Goal: Task Accomplishment & Management: Manage account settings

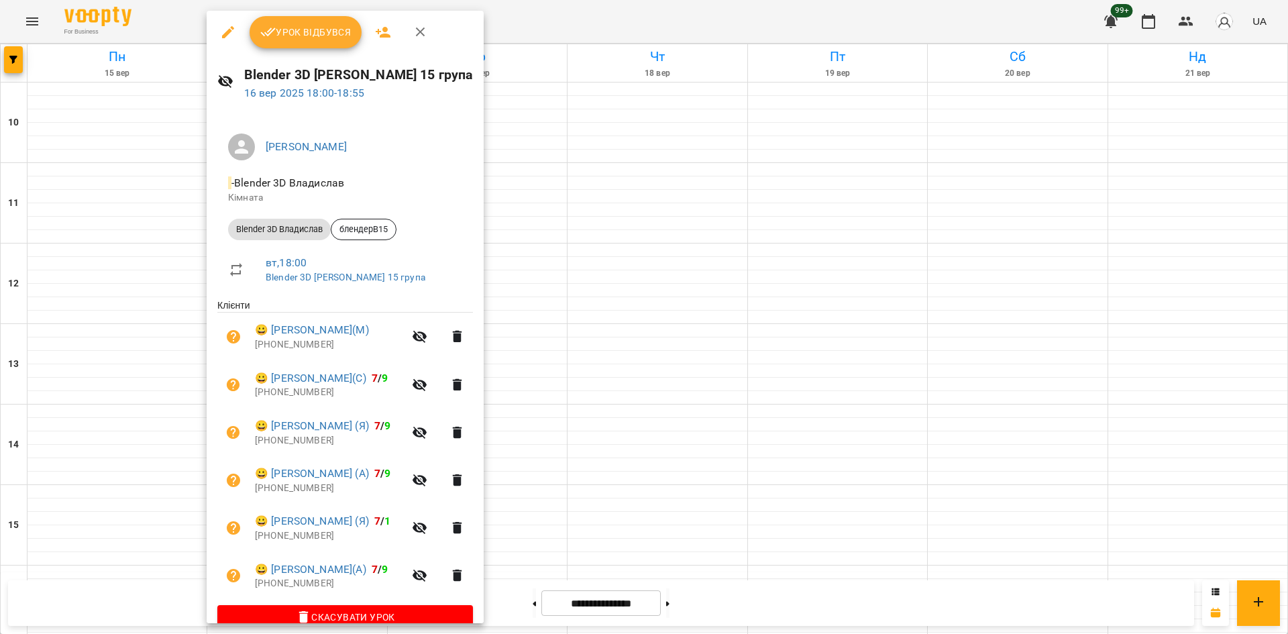
scroll to position [24, 0]
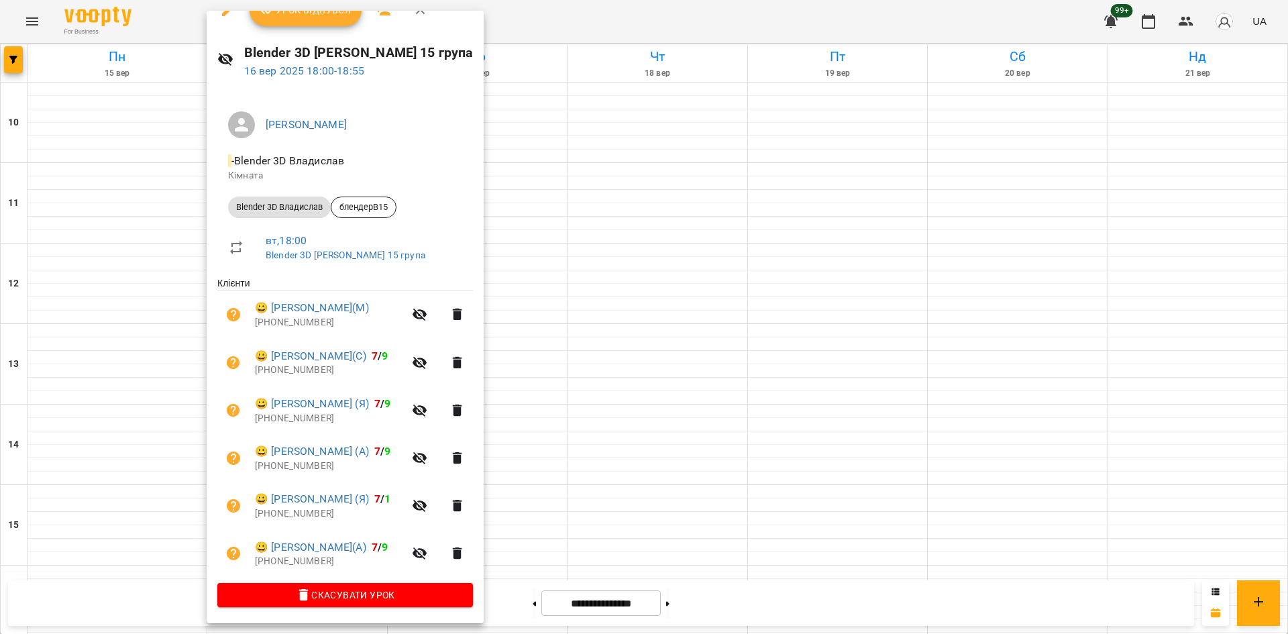
click at [17, 56] on div at bounding box center [644, 317] width 1288 height 634
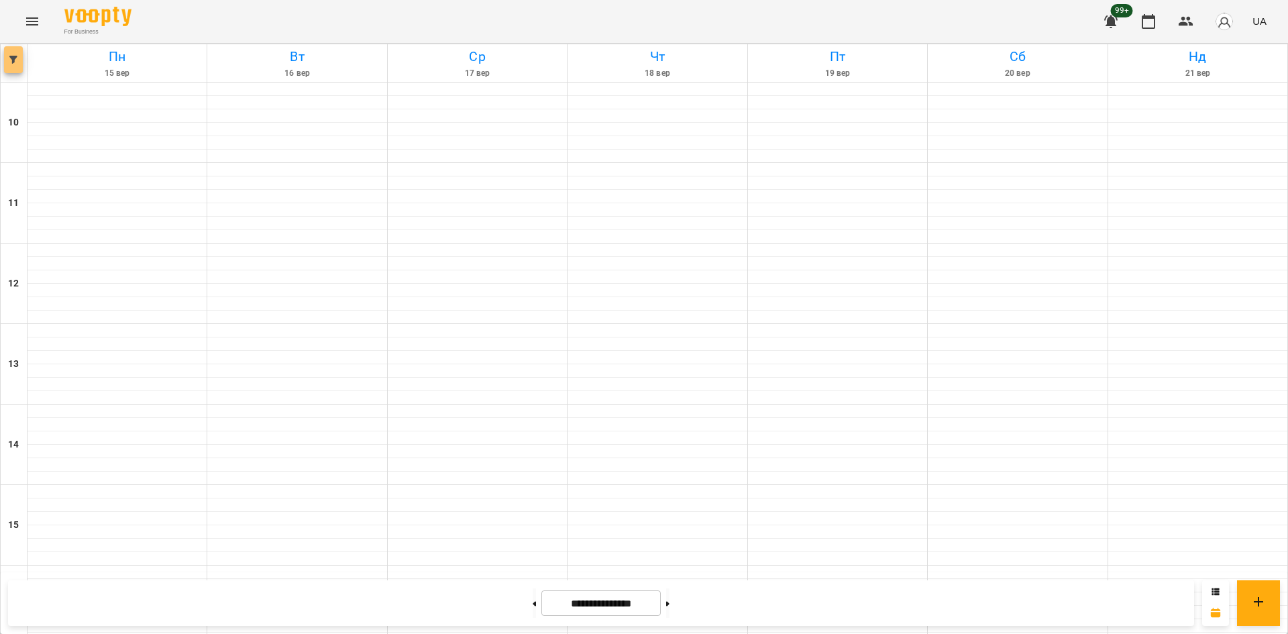
click at [9, 56] on span "button" at bounding box center [13, 60] width 19 height 8
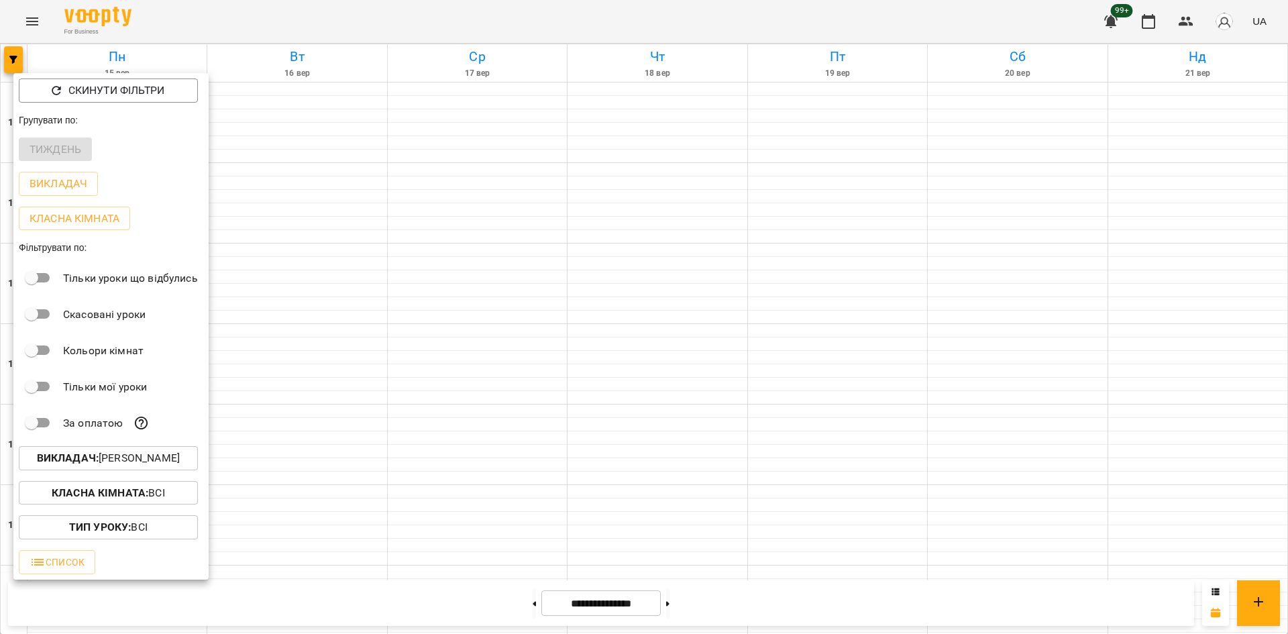
click at [146, 462] on p "Викладач : Владислав Границький" at bounding box center [108, 458] width 143 height 16
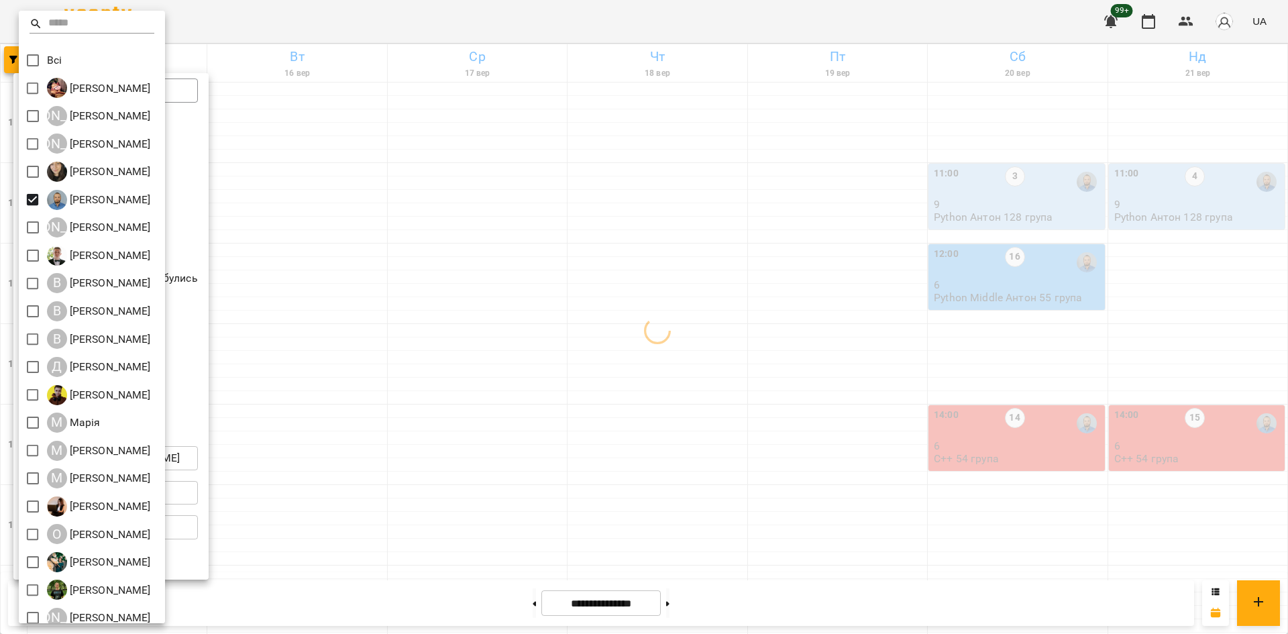
click at [635, 455] on div at bounding box center [644, 317] width 1288 height 634
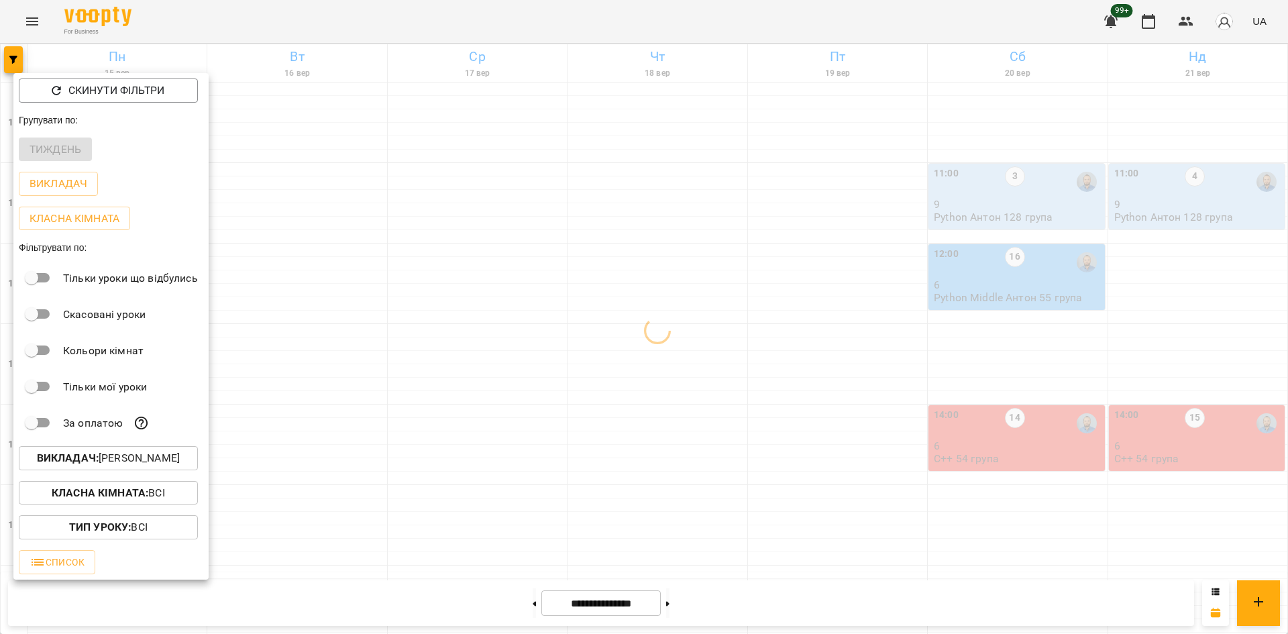
click at [449, 516] on div at bounding box center [644, 317] width 1288 height 634
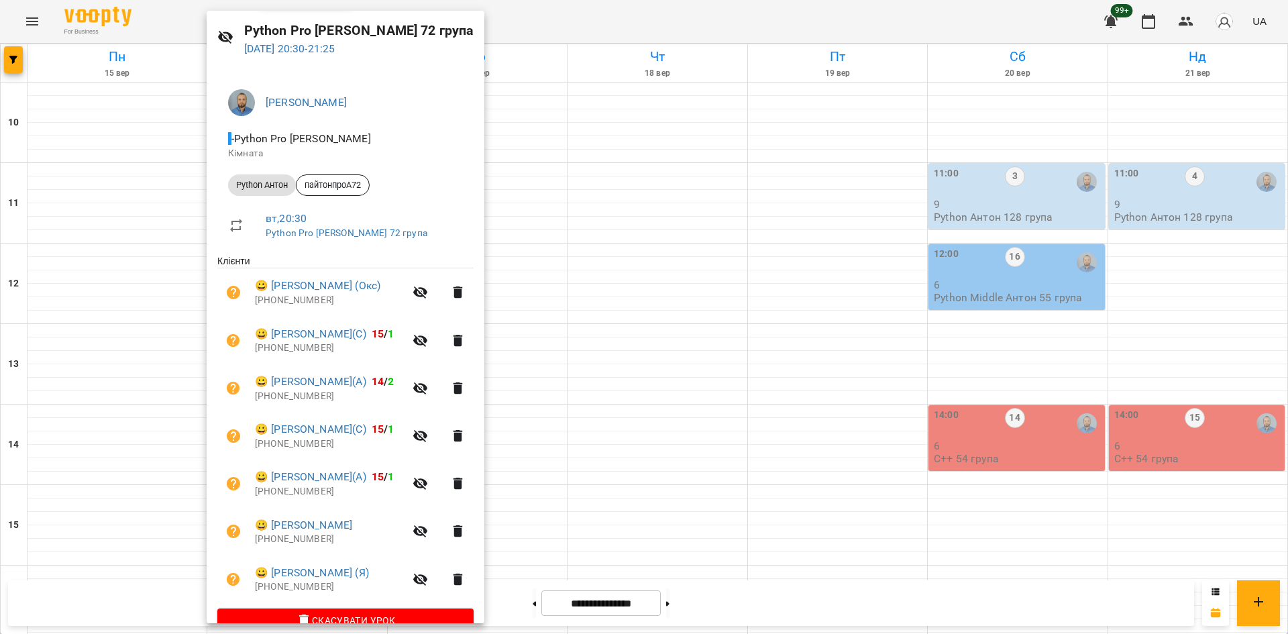
scroll to position [72, 0]
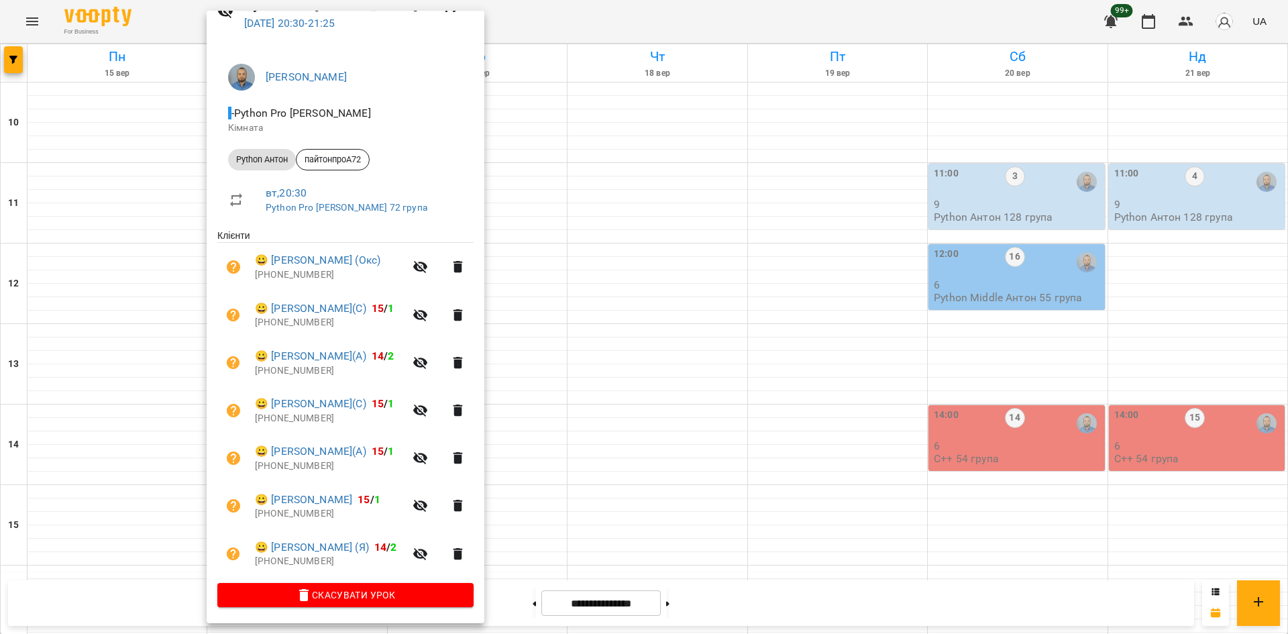
drag, startPoint x: 590, startPoint y: 451, endPoint x: 601, endPoint y: 452, distance: 10.8
click at [594, 452] on div at bounding box center [644, 317] width 1288 height 634
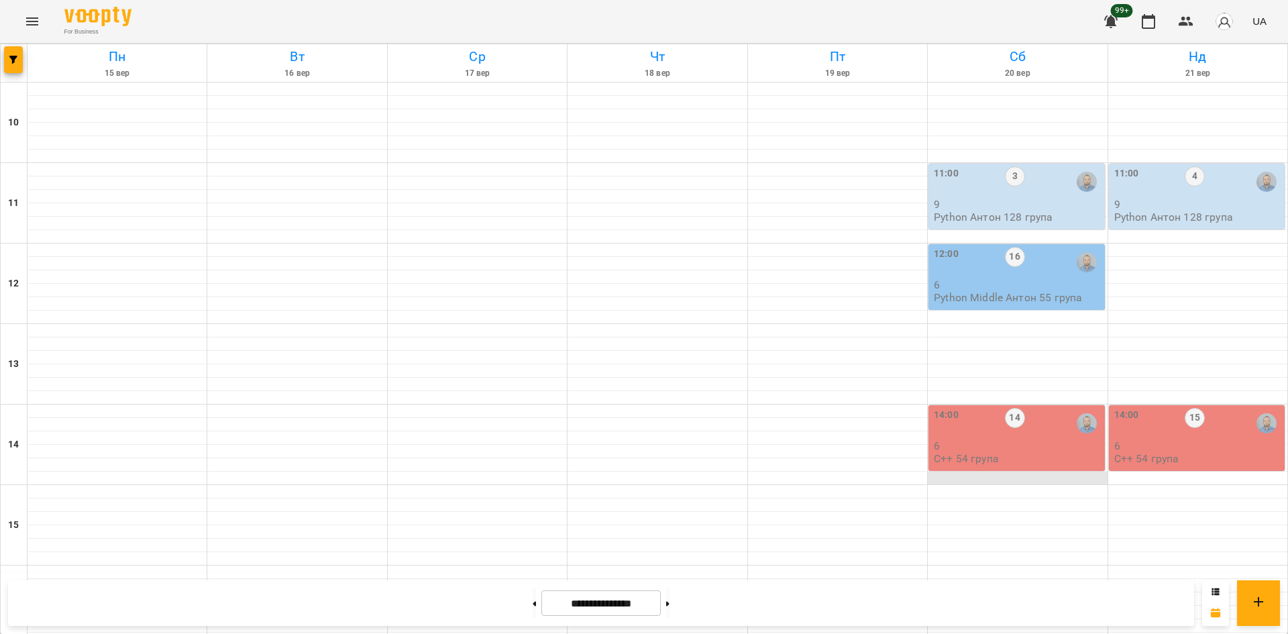
scroll to position [0, 0]
click at [1040, 283] on p "6" at bounding box center [1017, 284] width 168 height 11
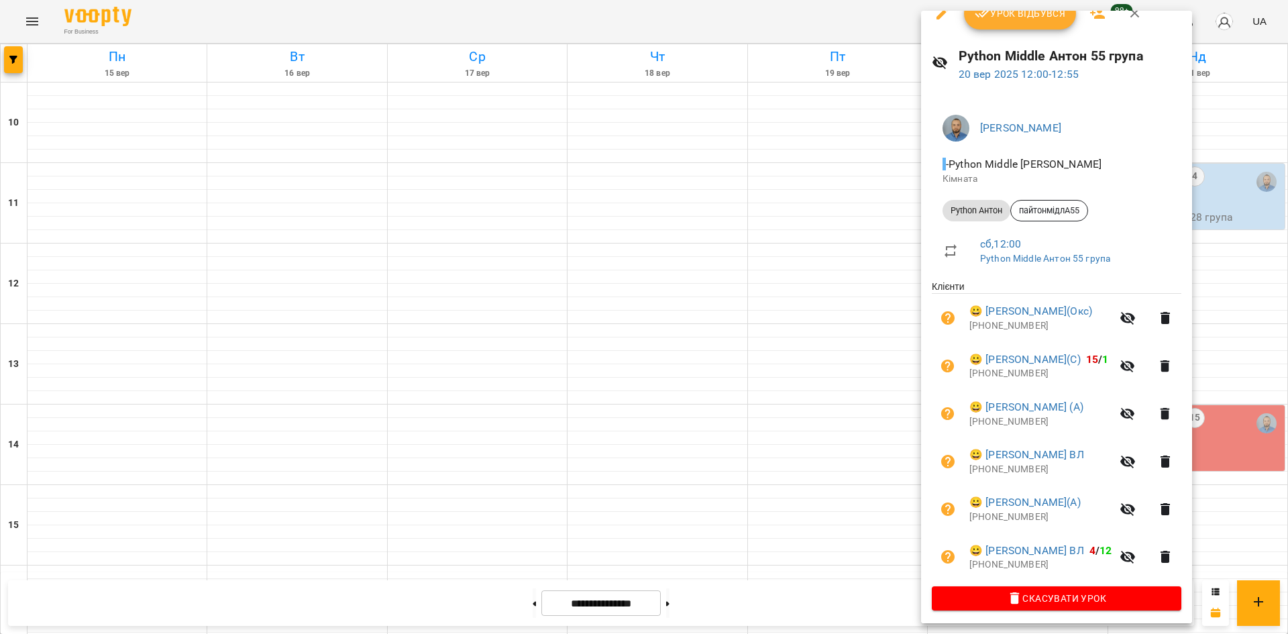
scroll to position [24, 0]
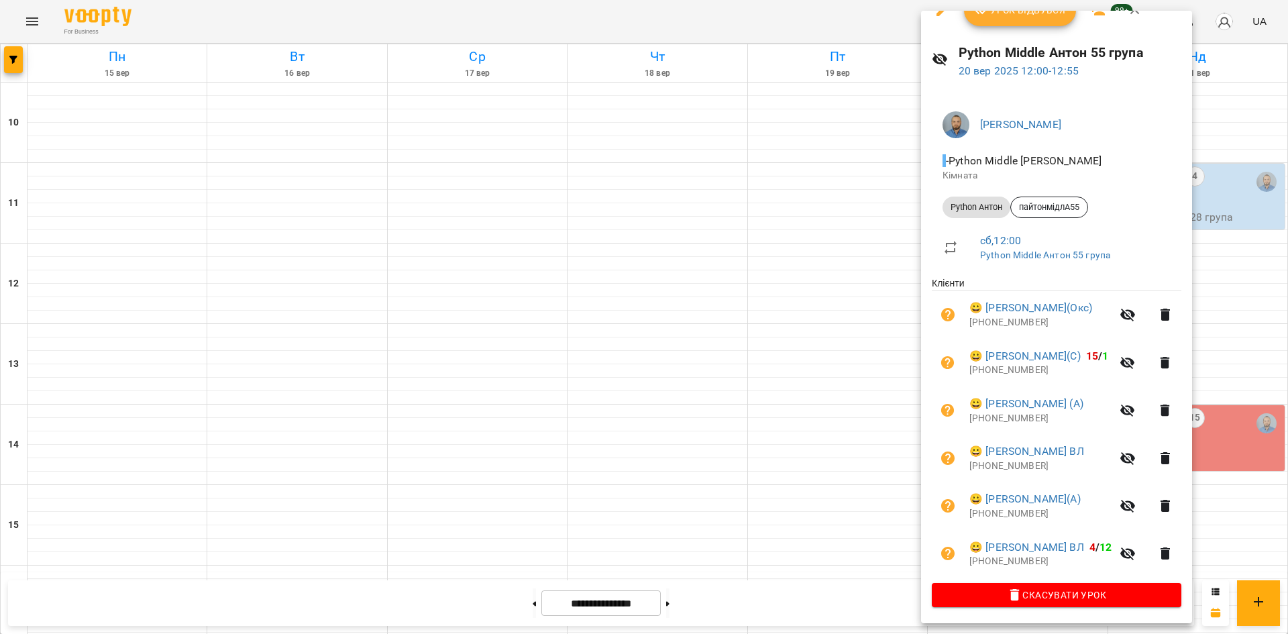
click at [773, 372] on div at bounding box center [644, 317] width 1288 height 634
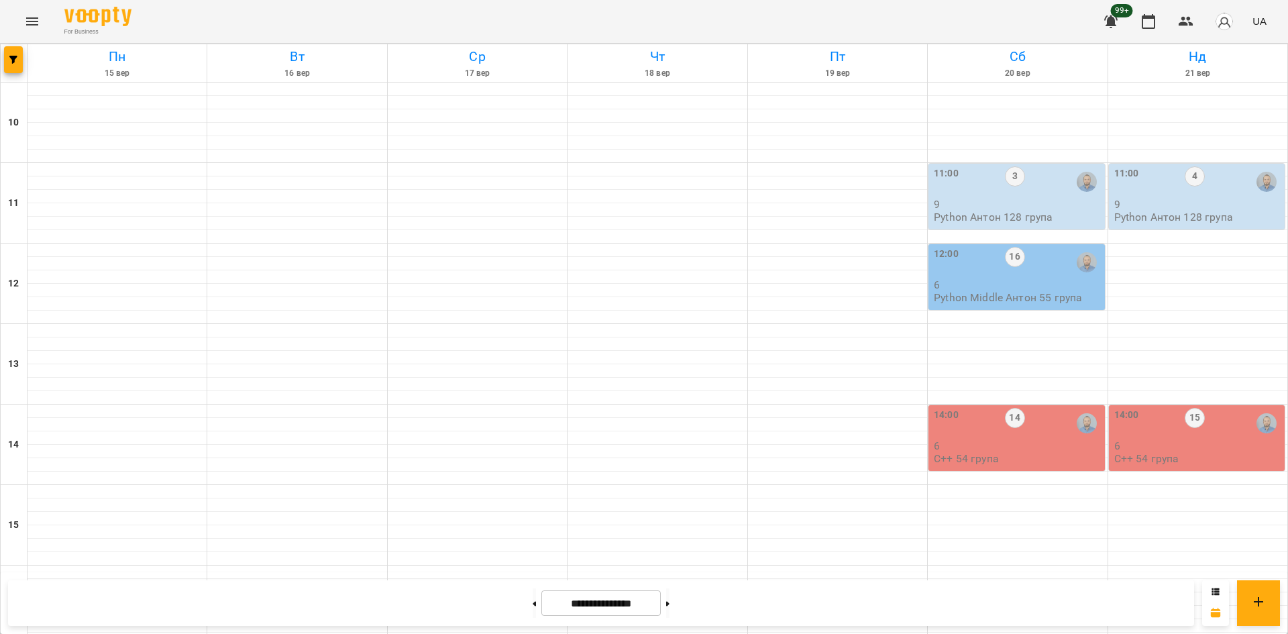
scroll to position [469, 0]
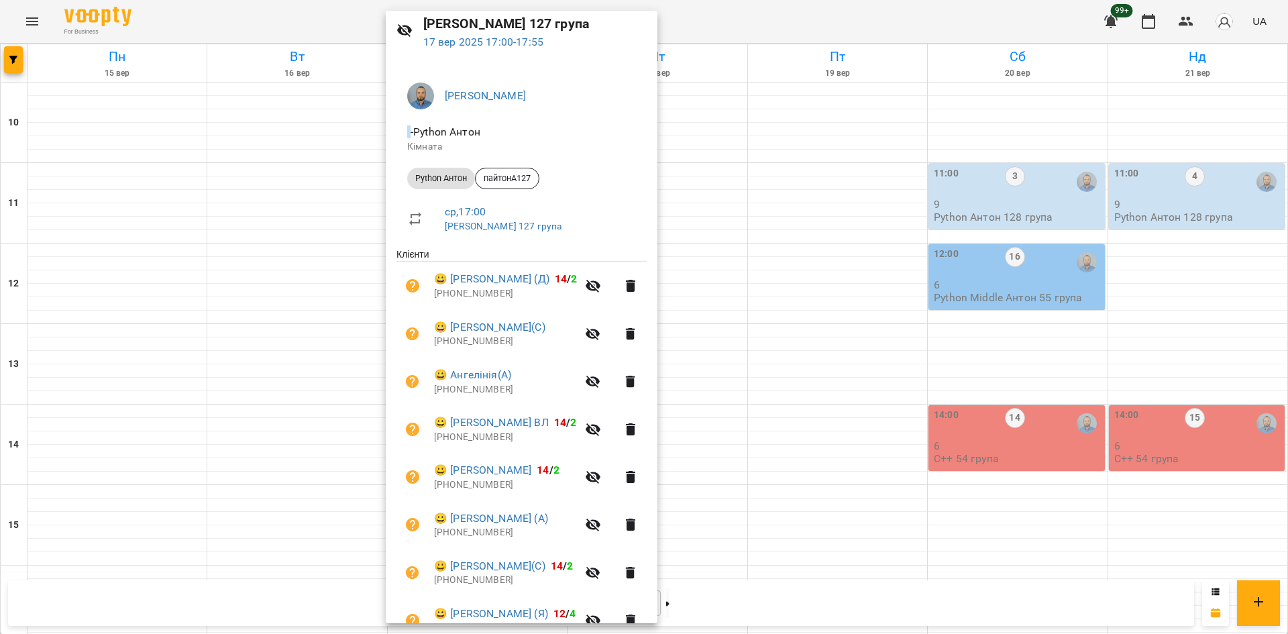
scroll to position [119, 0]
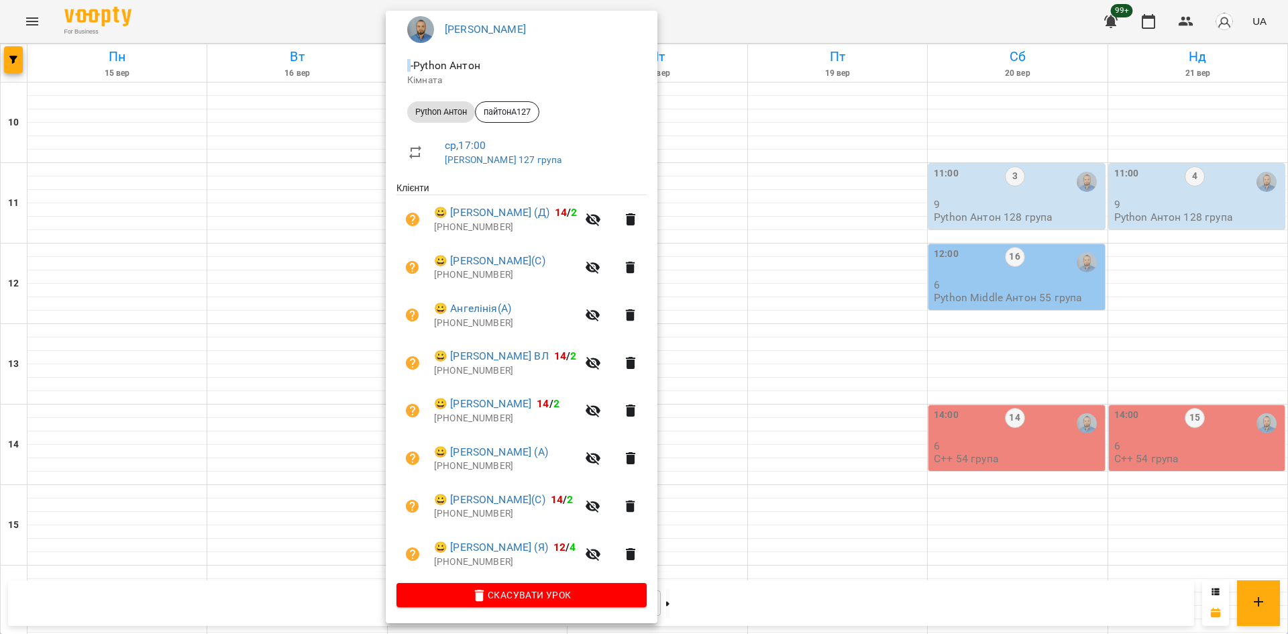
click at [156, 296] on div at bounding box center [644, 317] width 1288 height 634
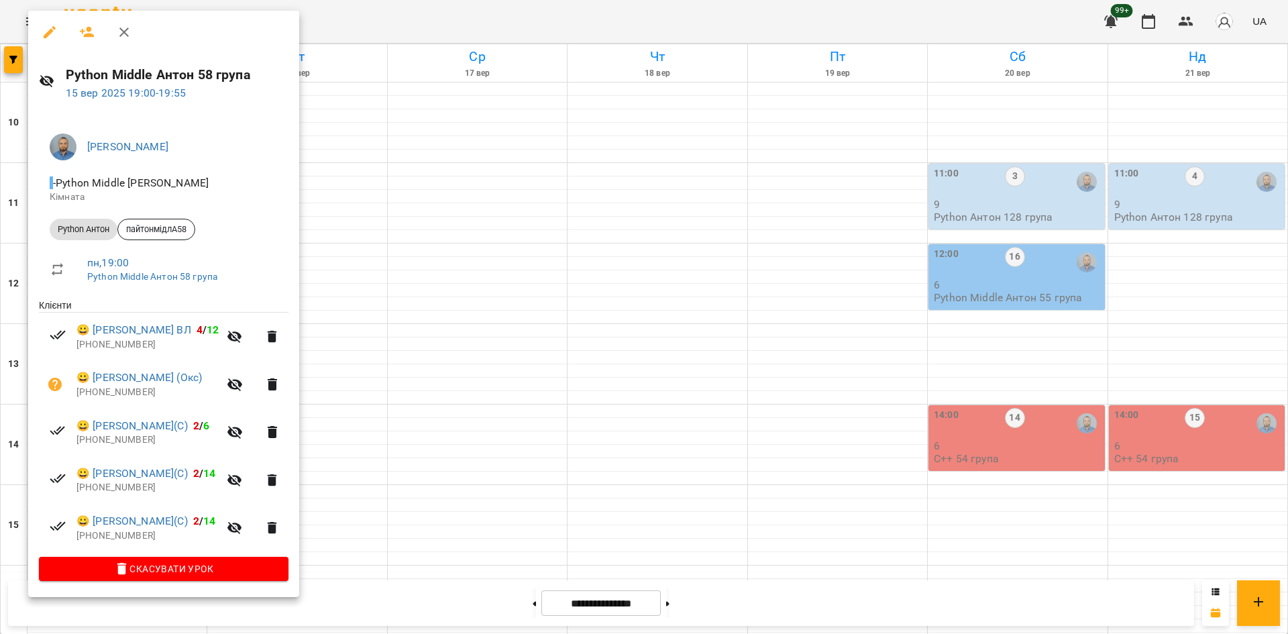
click at [396, 386] on div at bounding box center [644, 317] width 1288 height 634
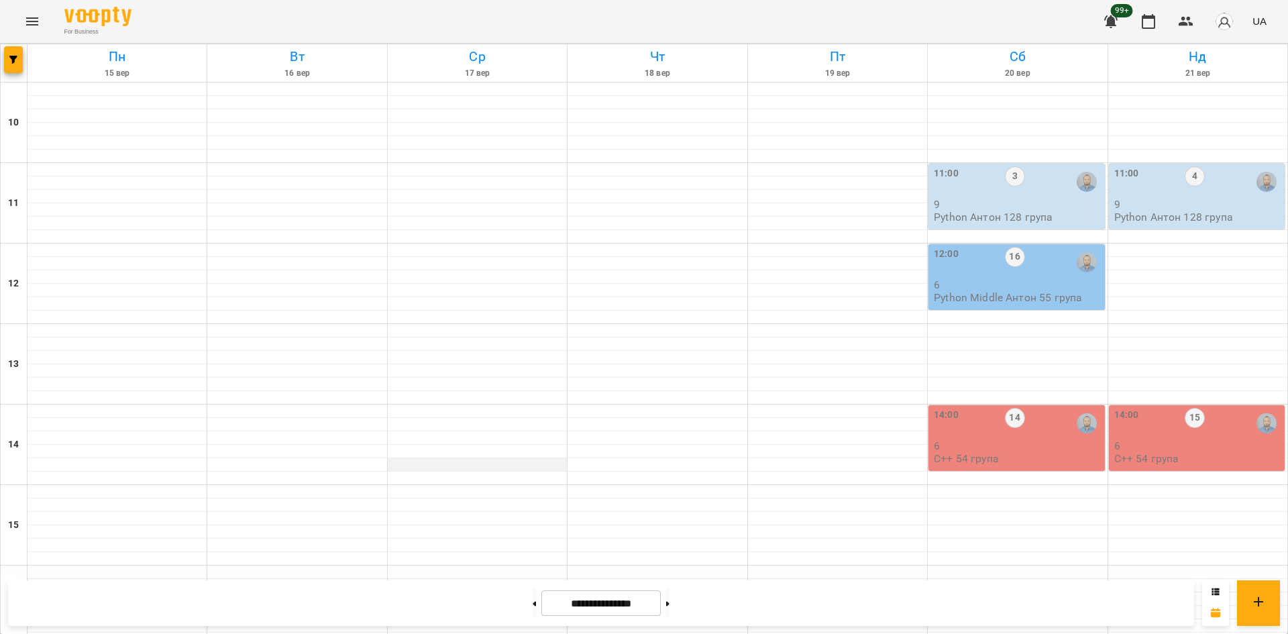
scroll to position [488, 0]
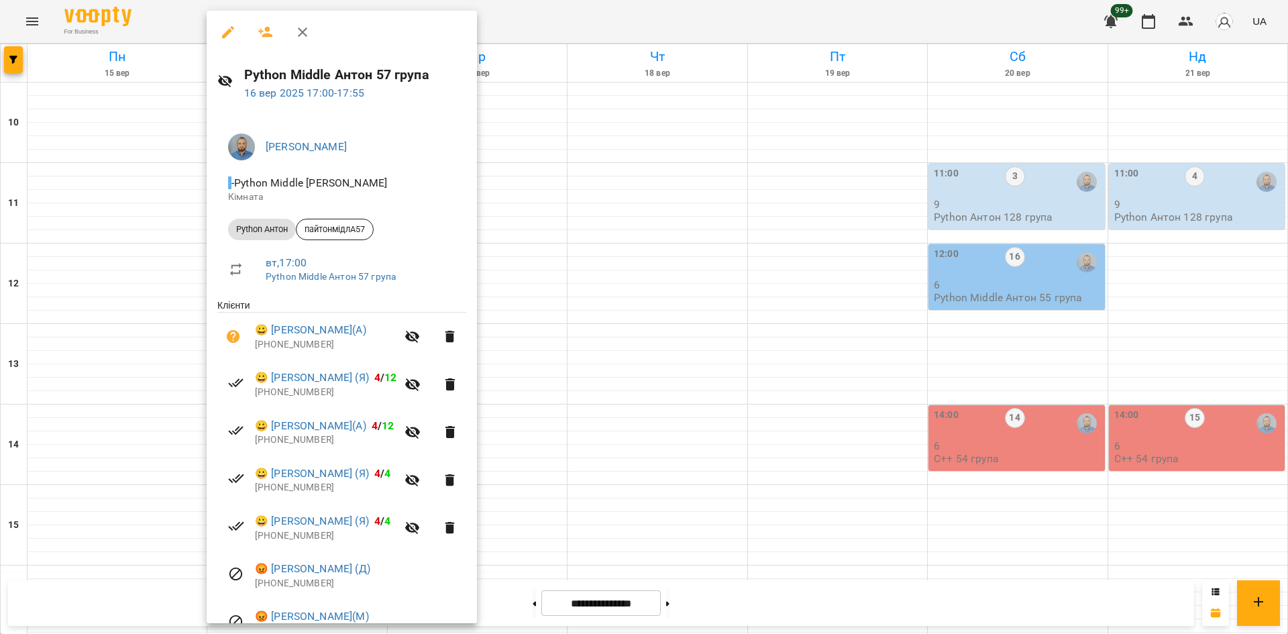
scroll to position [67, 0]
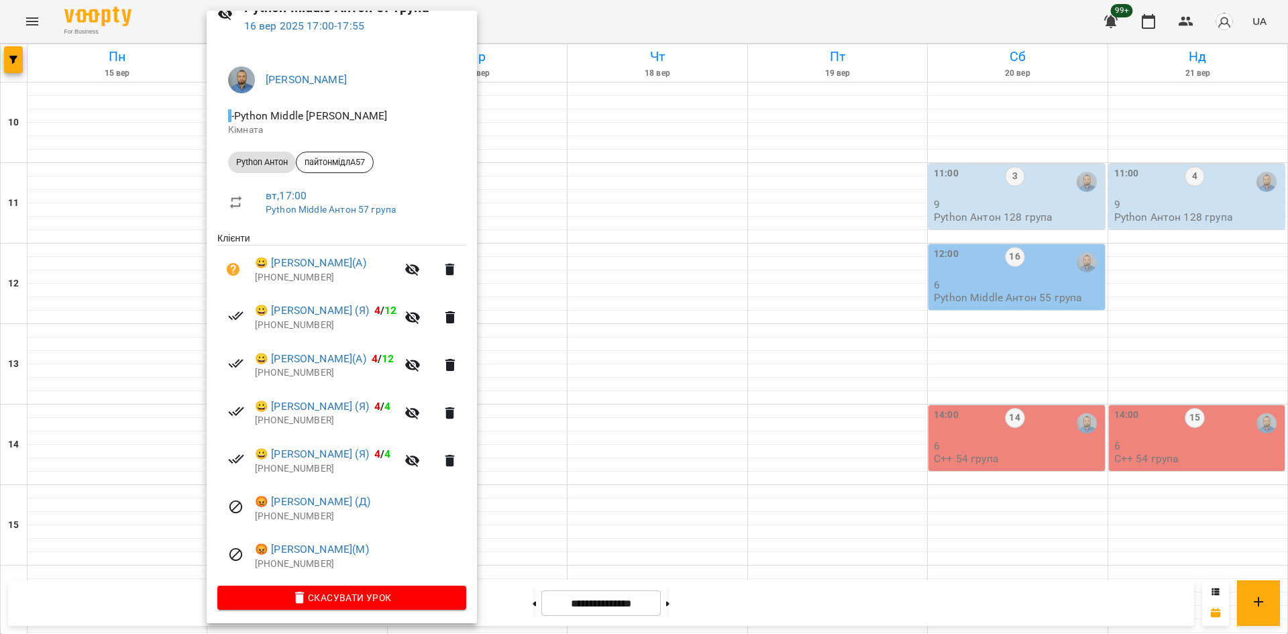
click at [125, 188] on div at bounding box center [644, 317] width 1288 height 634
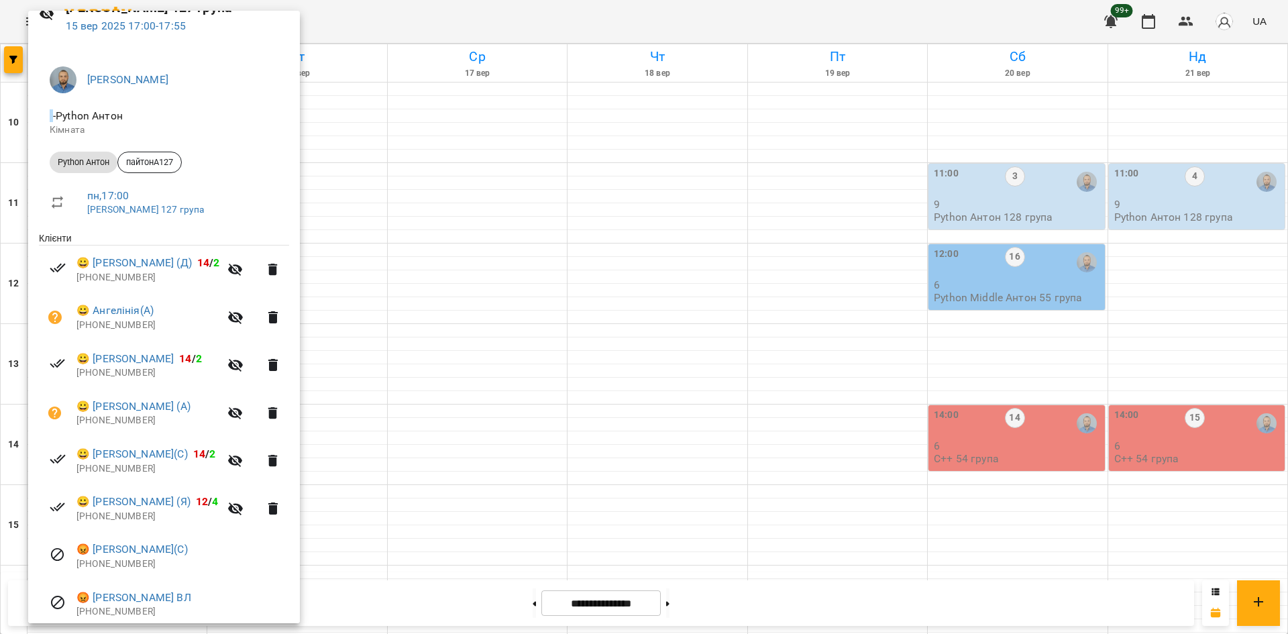
scroll to position [119, 0]
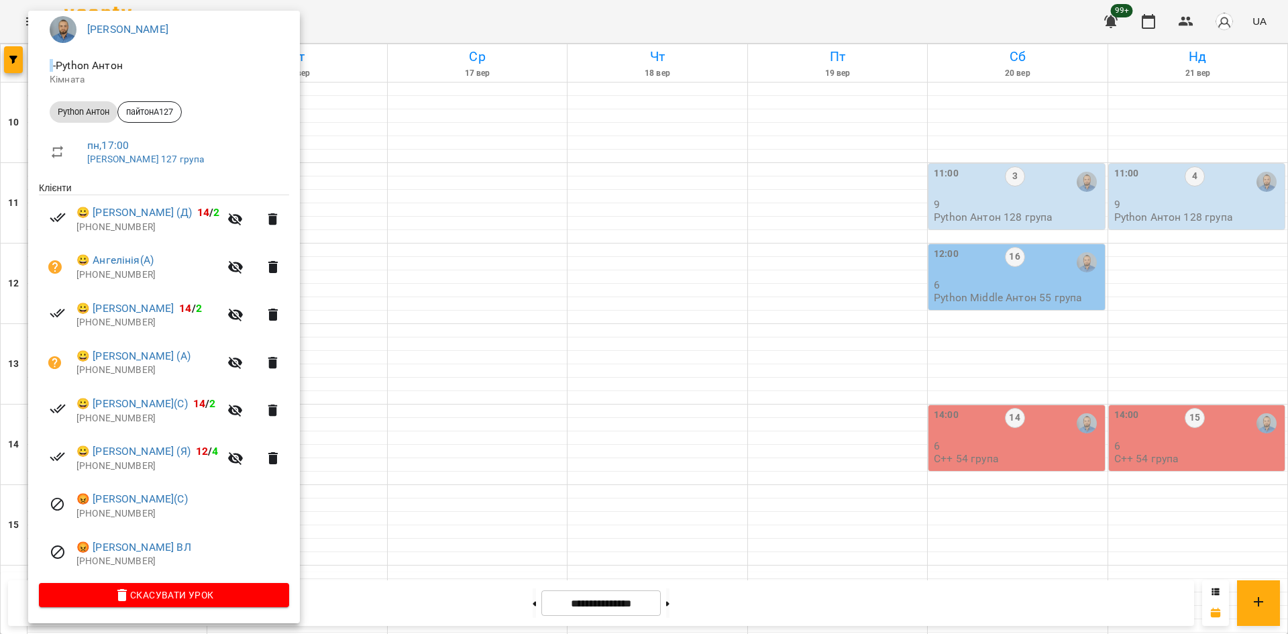
click at [559, 235] on div at bounding box center [644, 317] width 1288 height 634
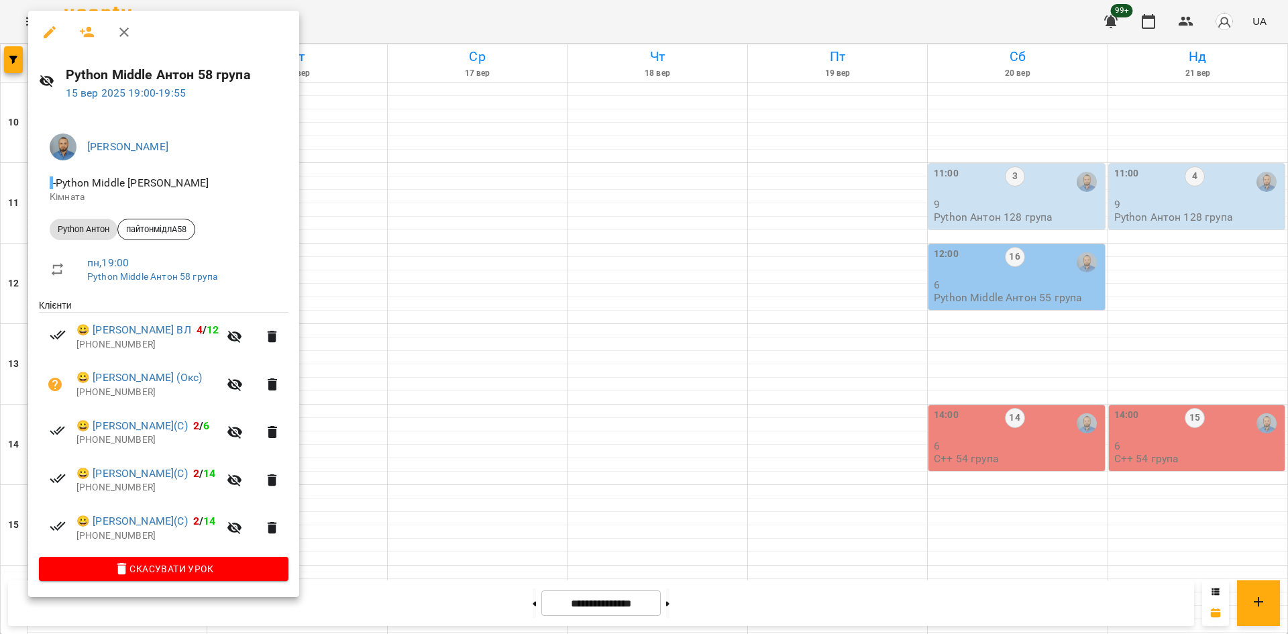
click at [575, 448] on div at bounding box center [644, 317] width 1288 height 634
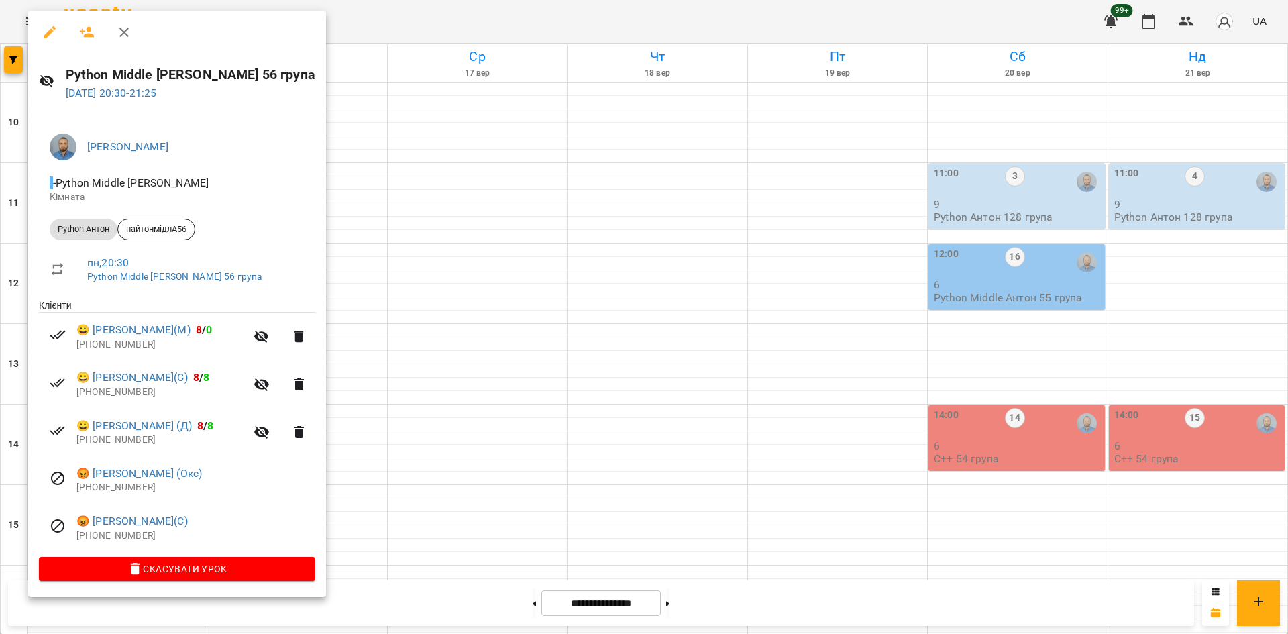
click at [423, 408] on div at bounding box center [644, 317] width 1288 height 634
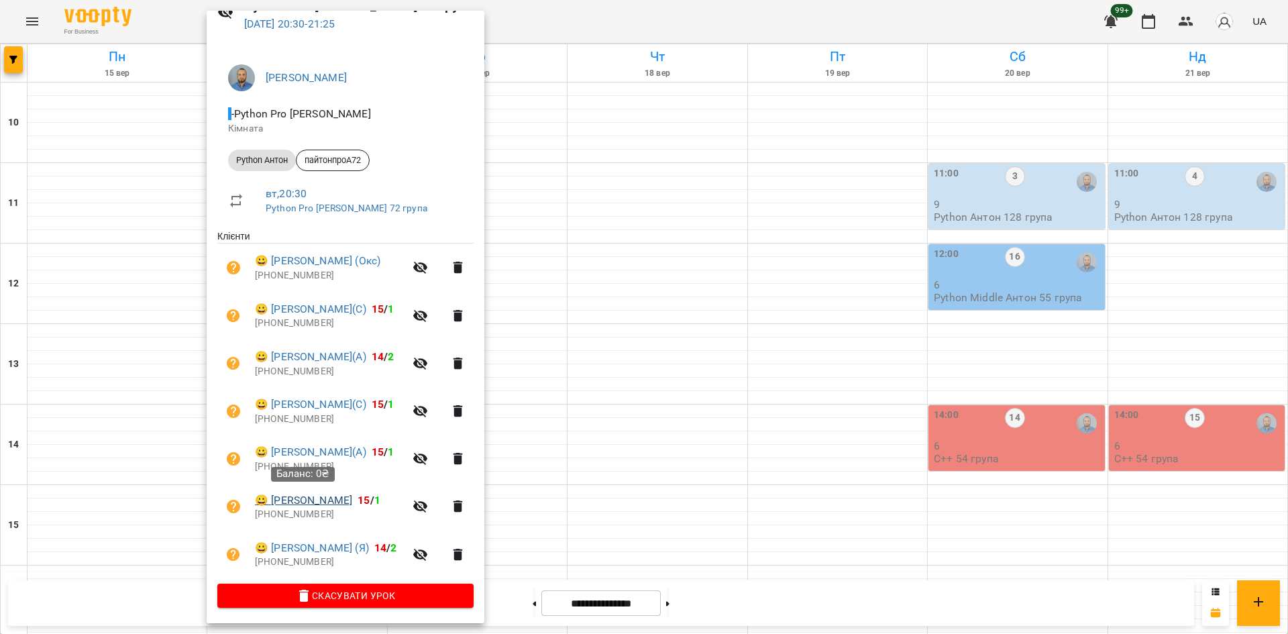
scroll to position [72, 0]
click at [568, 415] on div at bounding box center [644, 317] width 1288 height 634
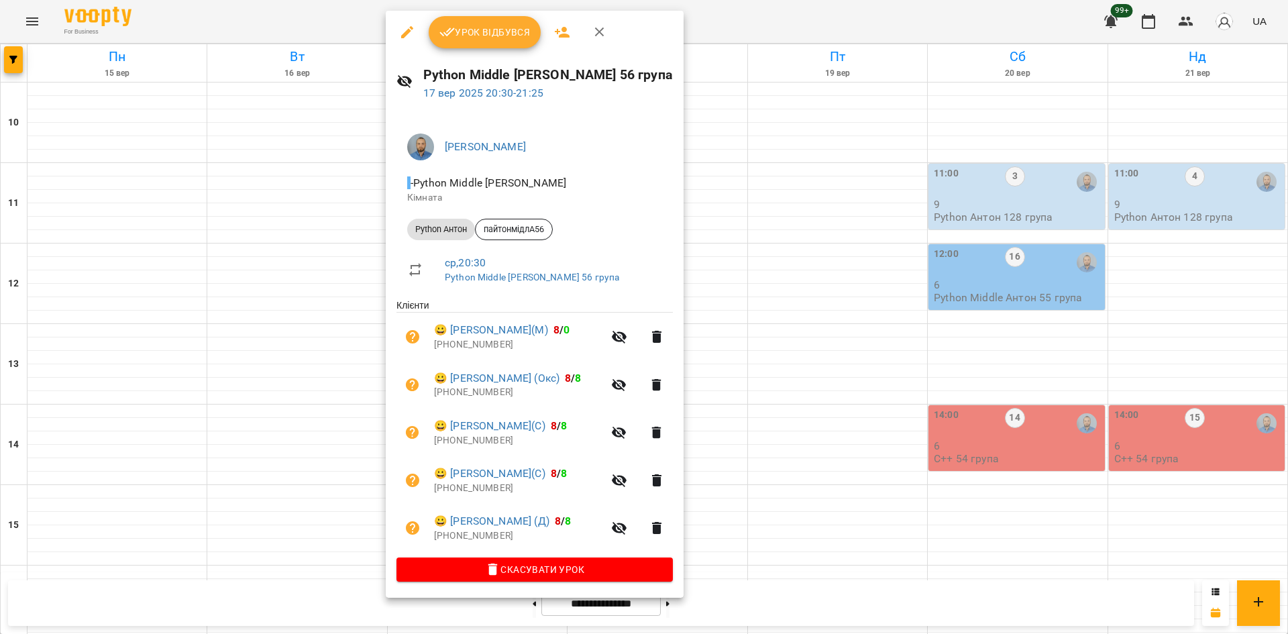
click at [705, 491] on div at bounding box center [644, 317] width 1288 height 634
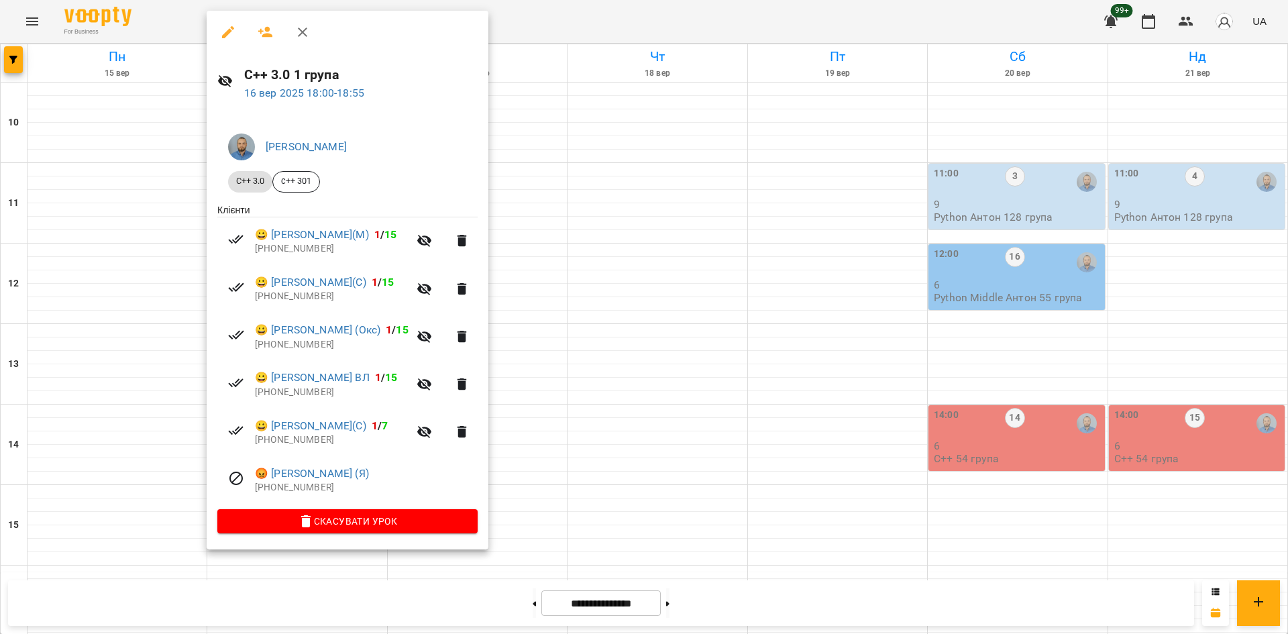
click at [622, 476] on div at bounding box center [644, 317] width 1288 height 634
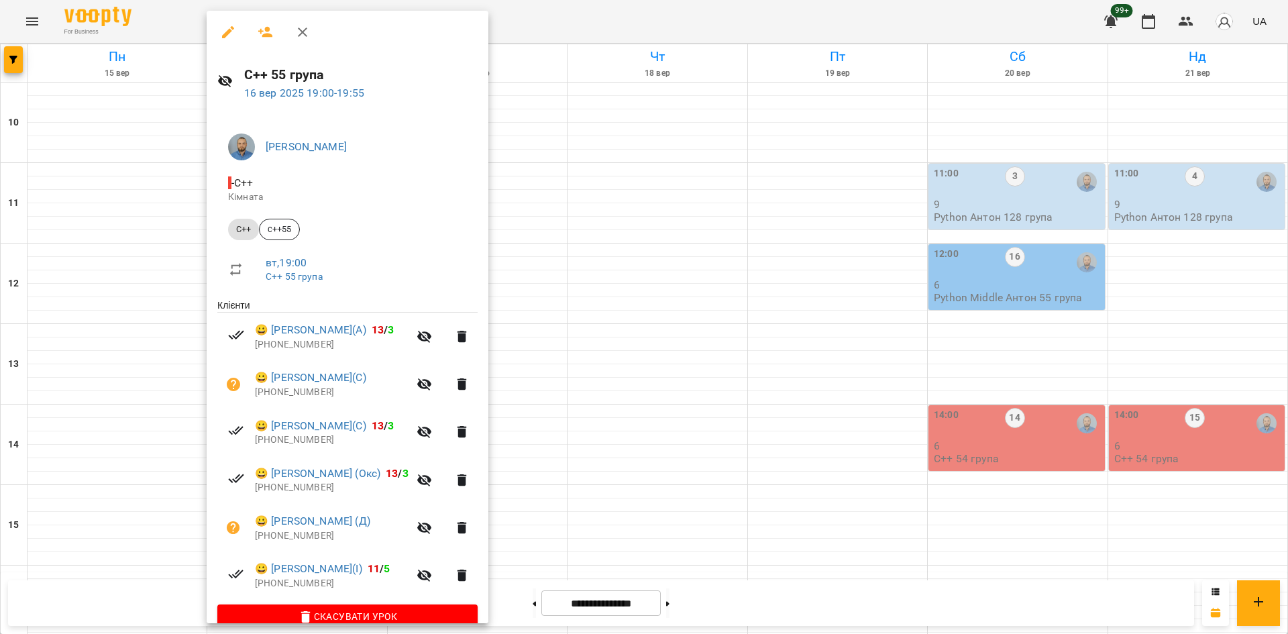
scroll to position [23, 0]
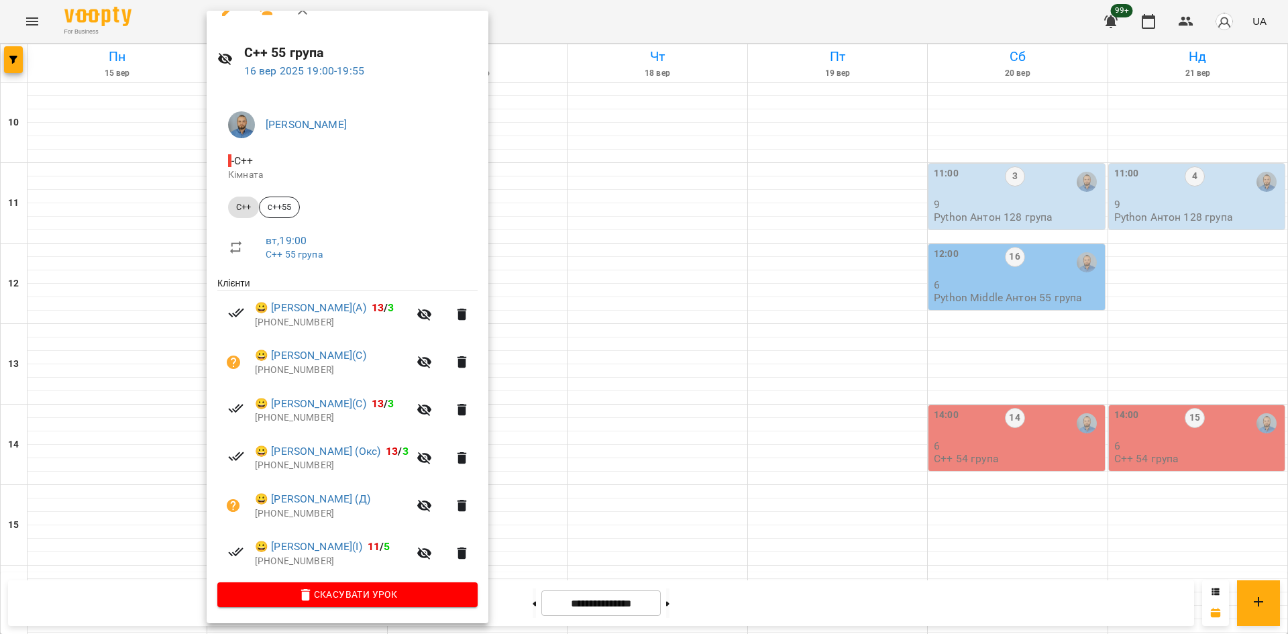
drag, startPoint x: 666, startPoint y: 473, endPoint x: 723, endPoint y: 562, distance: 105.3
click at [665, 473] on div at bounding box center [644, 317] width 1288 height 634
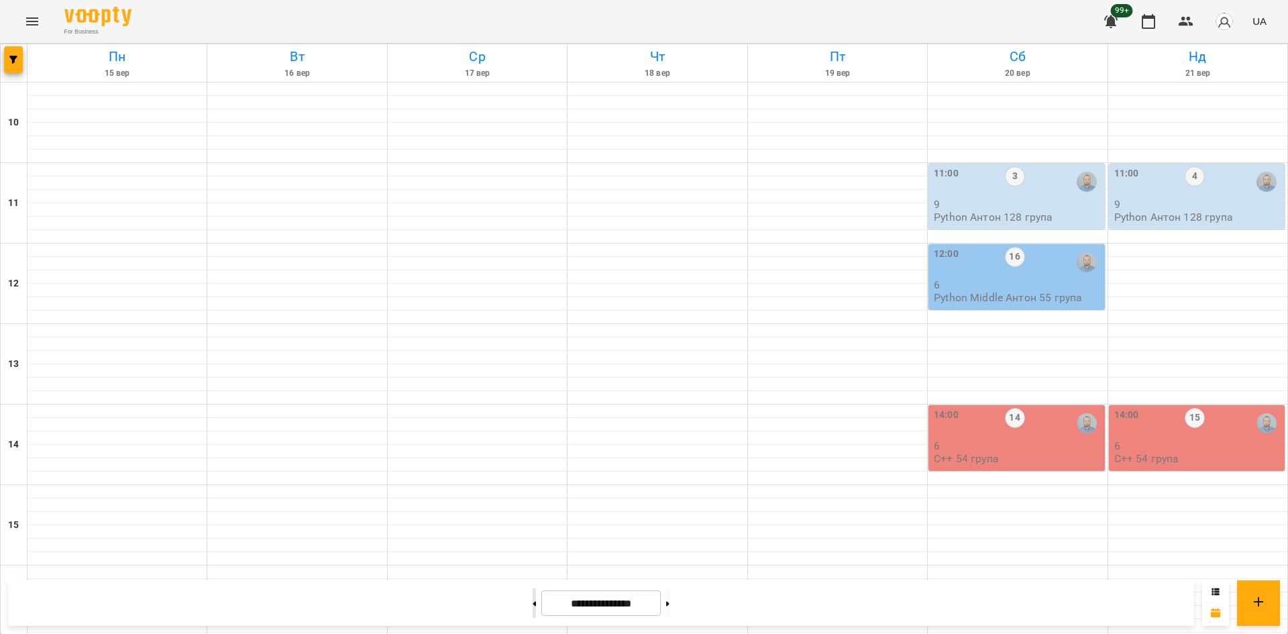
click at [532, 606] on button at bounding box center [533, 603] width 3 height 30
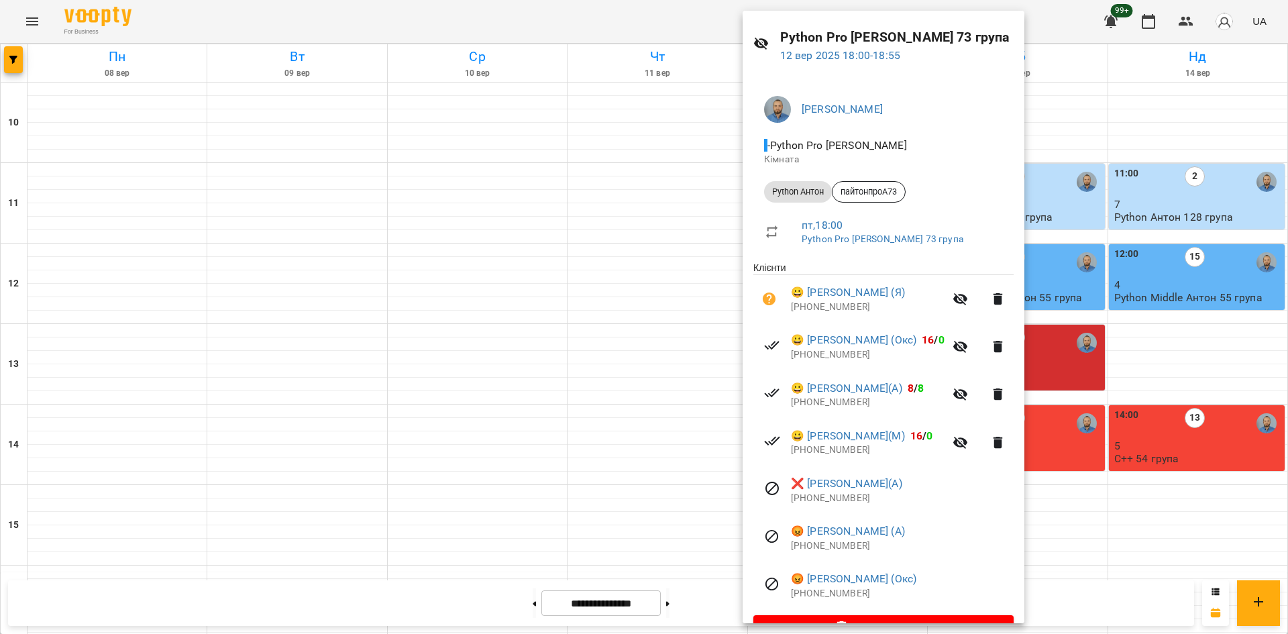
scroll to position [72, 0]
